Goal: Information Seeking & Learning: Learn about a topic

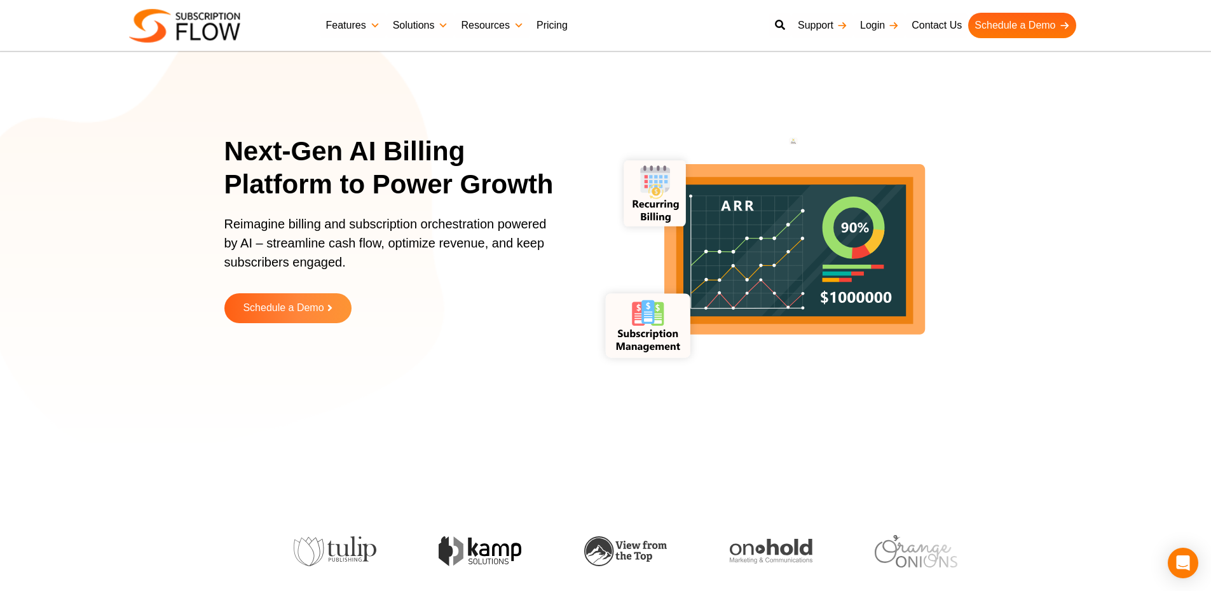
click at [545, 32] on link "Pricing" at bounding box center [552, 25] width 44 height 25
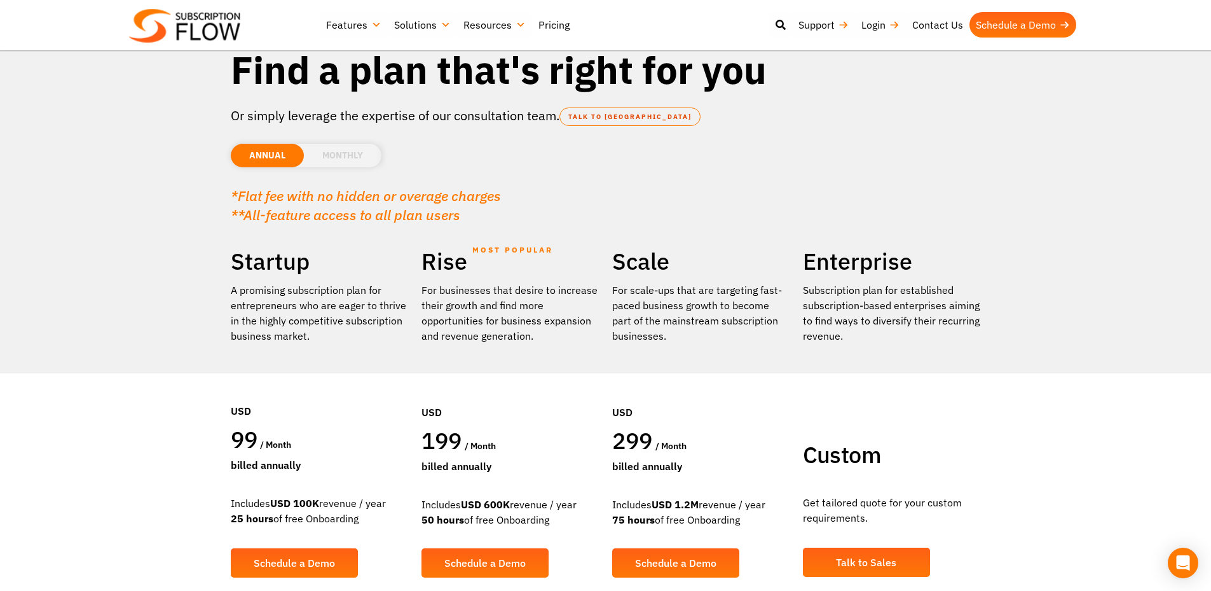
scroll to position [127, 0]
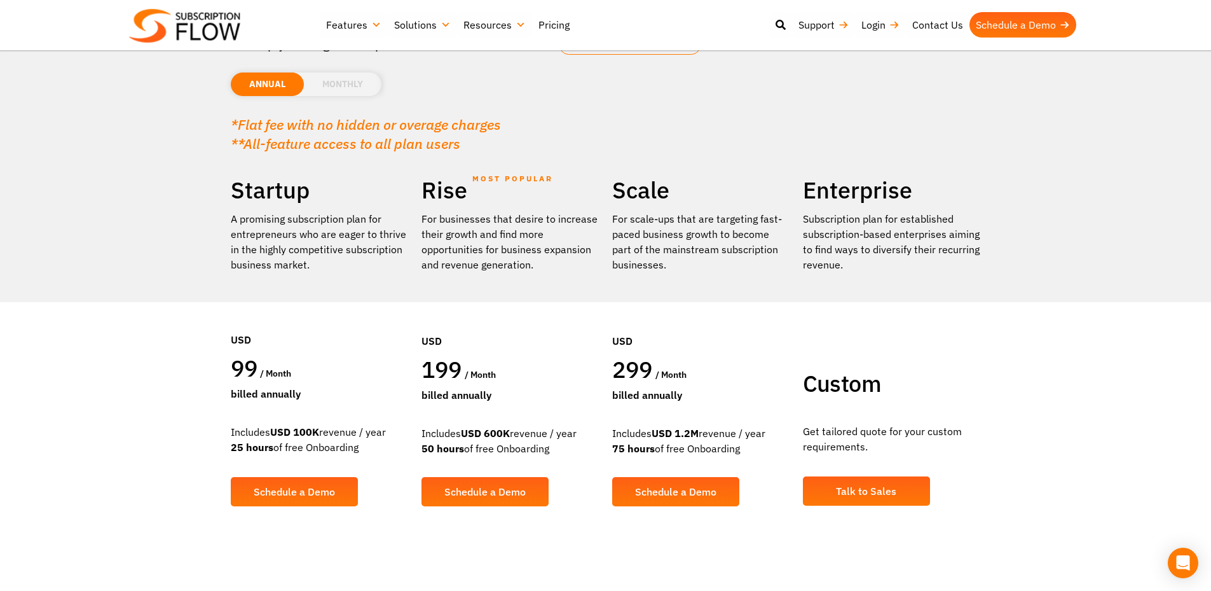
click at [355, 85] on li "MONTHLY" at bounding box center [343, 84] width 78 height 24
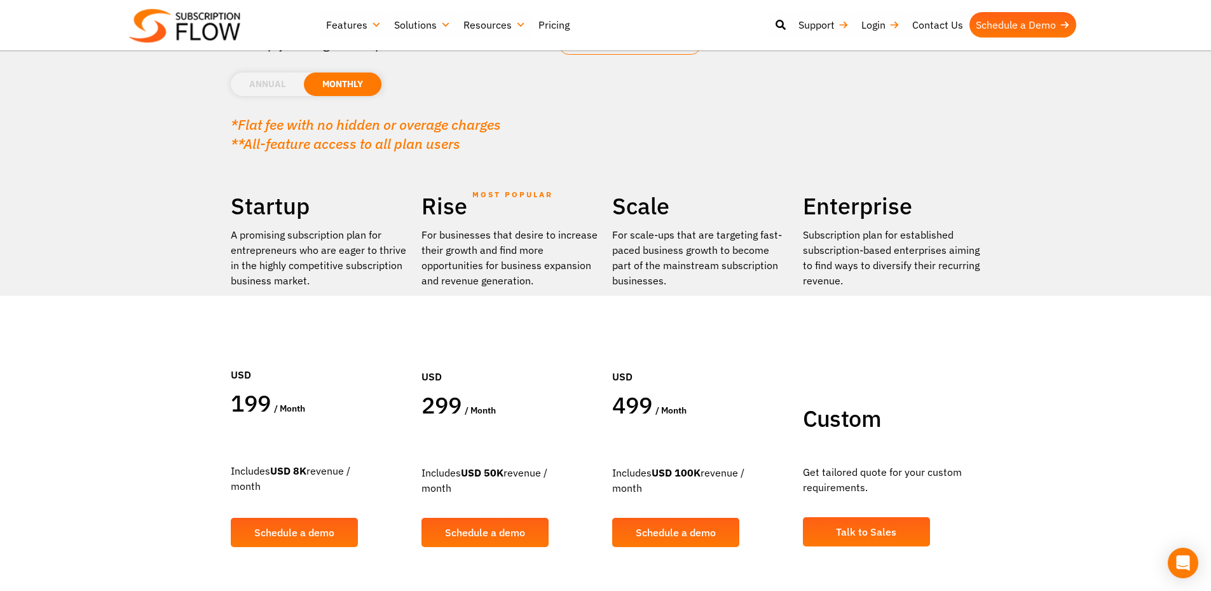
click at [262, 86] on li "ANNUAL" at bounding box center [267, 84] width 73 height 24
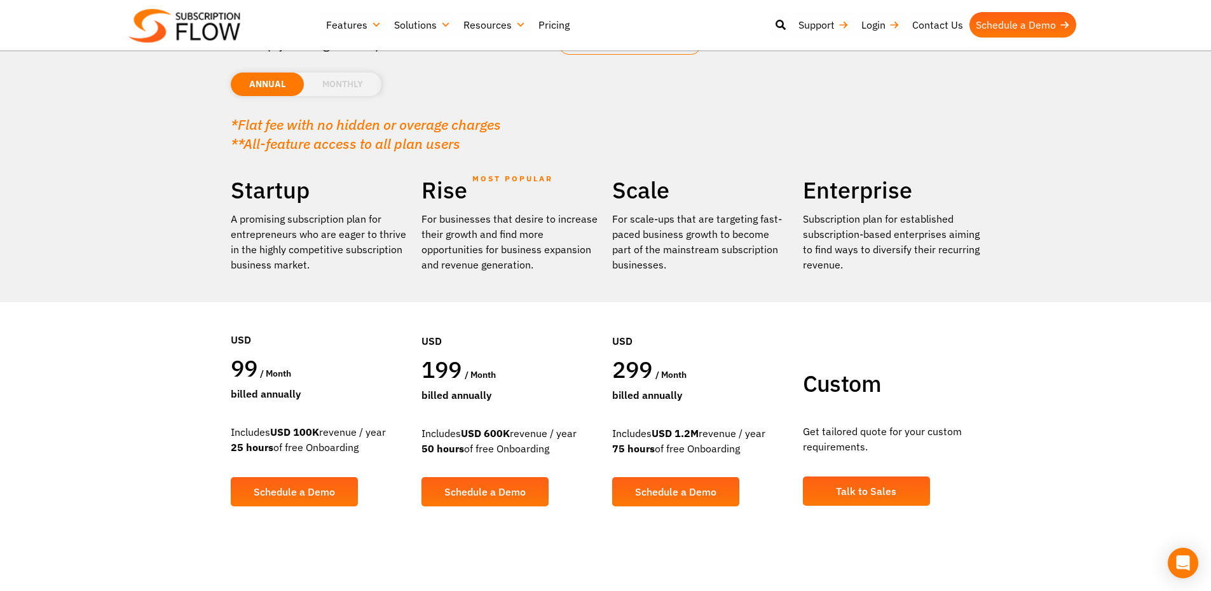
click at [331, 86] on li "MONTHLY" at bounding box center [343, 84] width 78 height 24
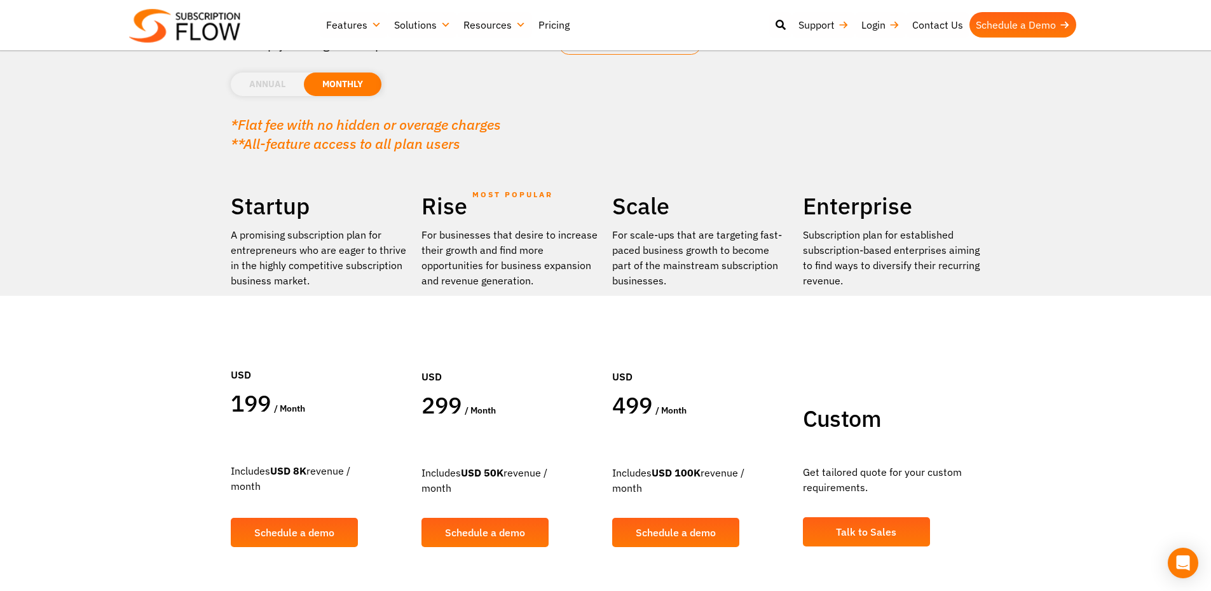
click at [289, 79] on li "ANNUAL" at bounding box center [267, 84] width 73 height 24
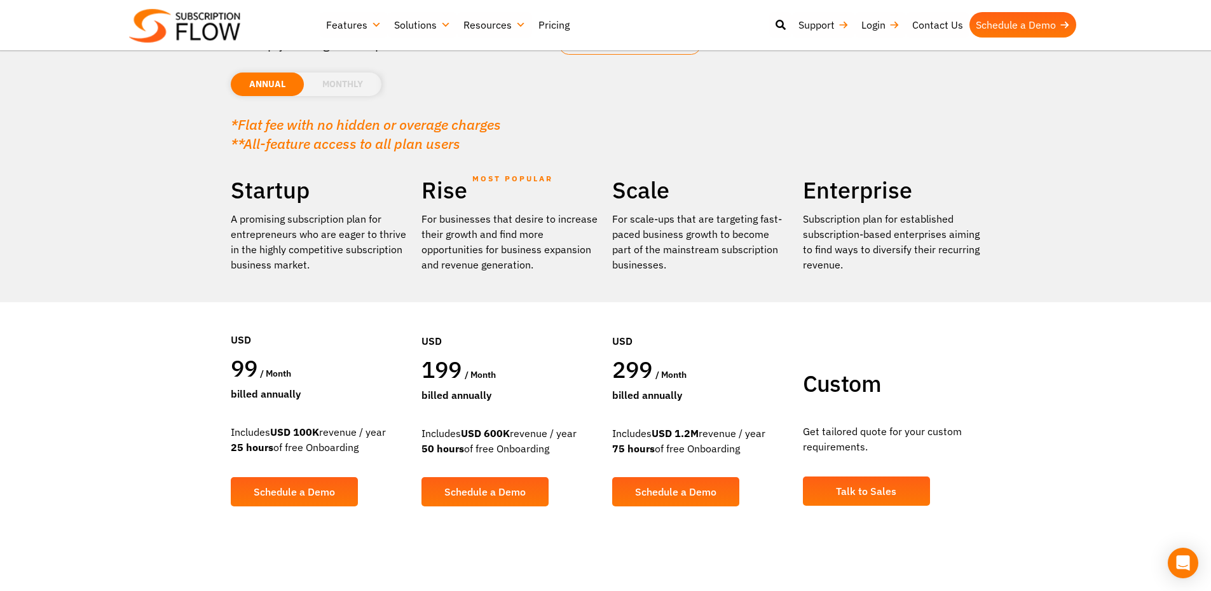
click at [357, 85] on li "MONTHLY" at bounding box center [343, 84] width 78 height 24
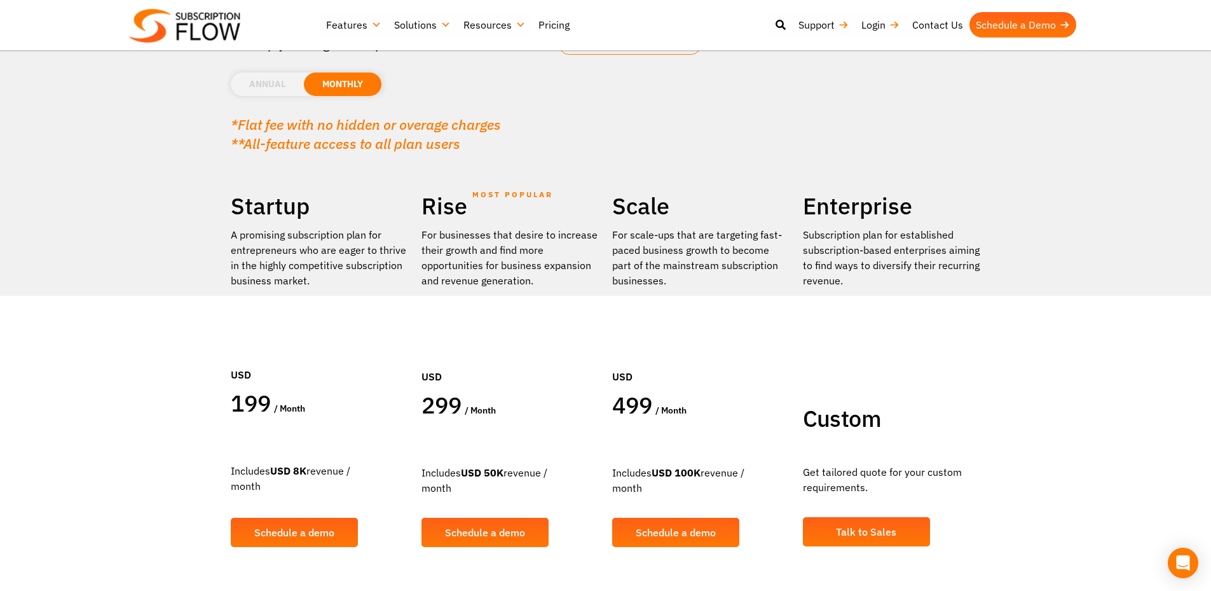
click at [278, 85] on li "ANNUAL" at bounding box center [267, 84] width 73 height 24
